Goal: Find specific page/section: Find specific page/section

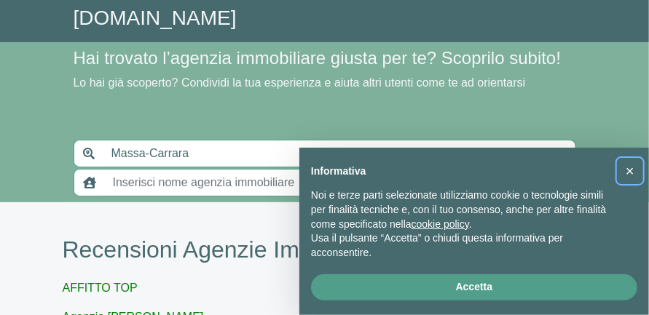
click at [628, 169] on span "×" at bounding box center [630, 171] width 9 height 16
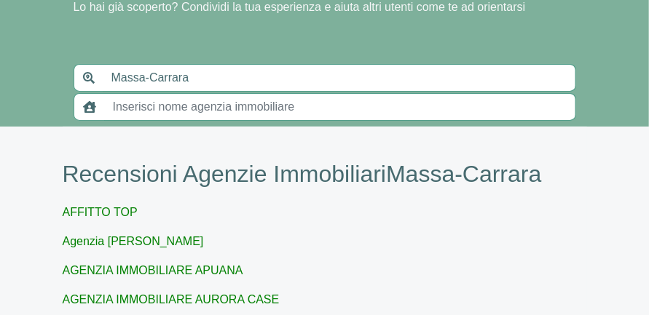
scroll to position [97, 0]
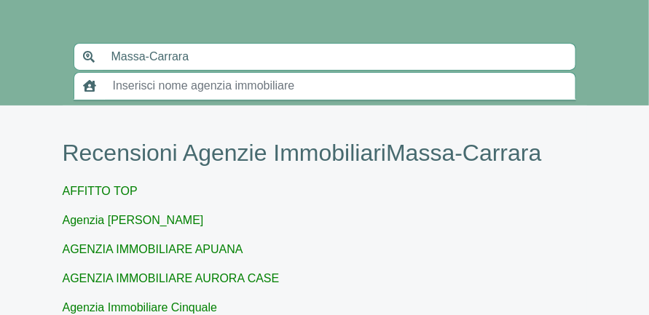
click at [115, 100] on input "text" at bounding box center [340, 86] width 472 height 28
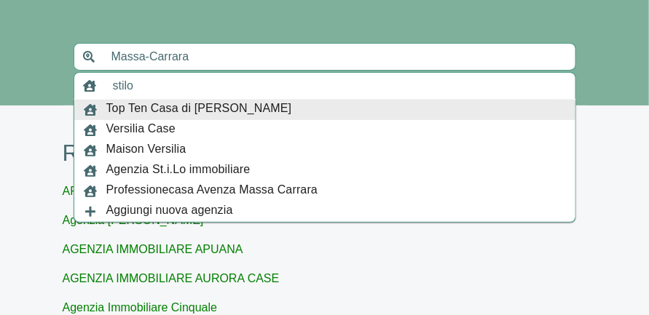
click at [372, 100] on input "stilo" at bounding box center [340, 86] width 472 height 28
type input "stilo"
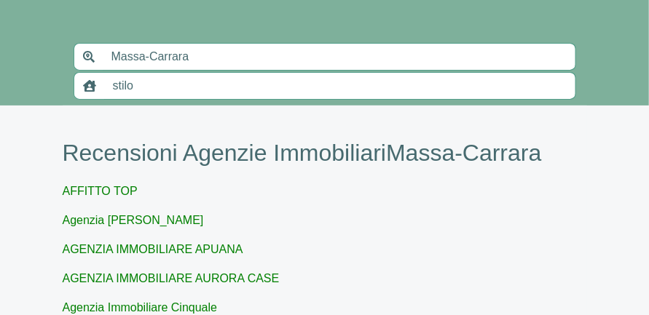
click at [92, 92] on icon at bounding box center [89, 86] width 13 height 12
click at [113, 100] on input "stilo" at bounding box center [340, 86] width 472 height 28
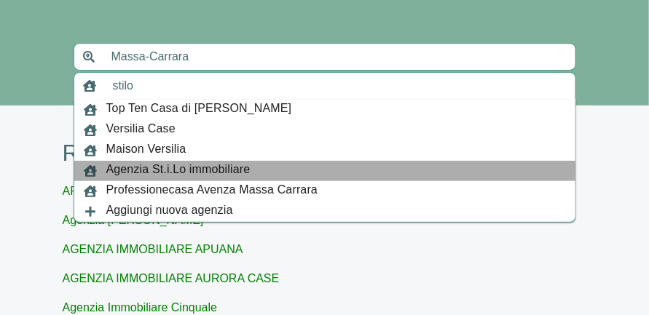
click at [119, 181] on span "Agenzia St.i.Lo immobiliare" at bounding box center [178, 171] width 144 height 20
type input "Massa-Carrara"
type input "Agenzia St.i.Lo immobiliare"
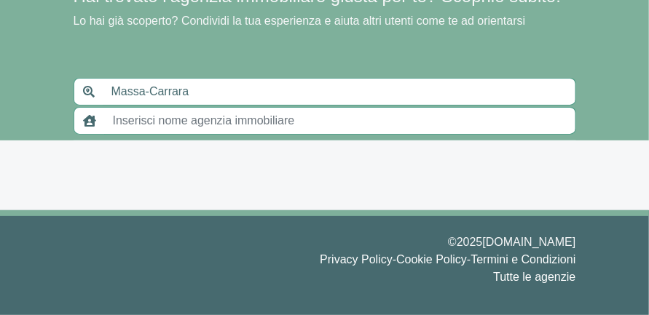
scroll to position [13, 0]
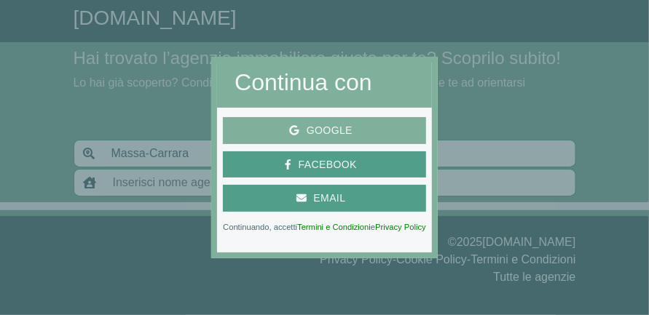
click at [303, 127] on span "Google" at bounding box center [329, 131] width 60 height 18
